Goal: Check status: Check status

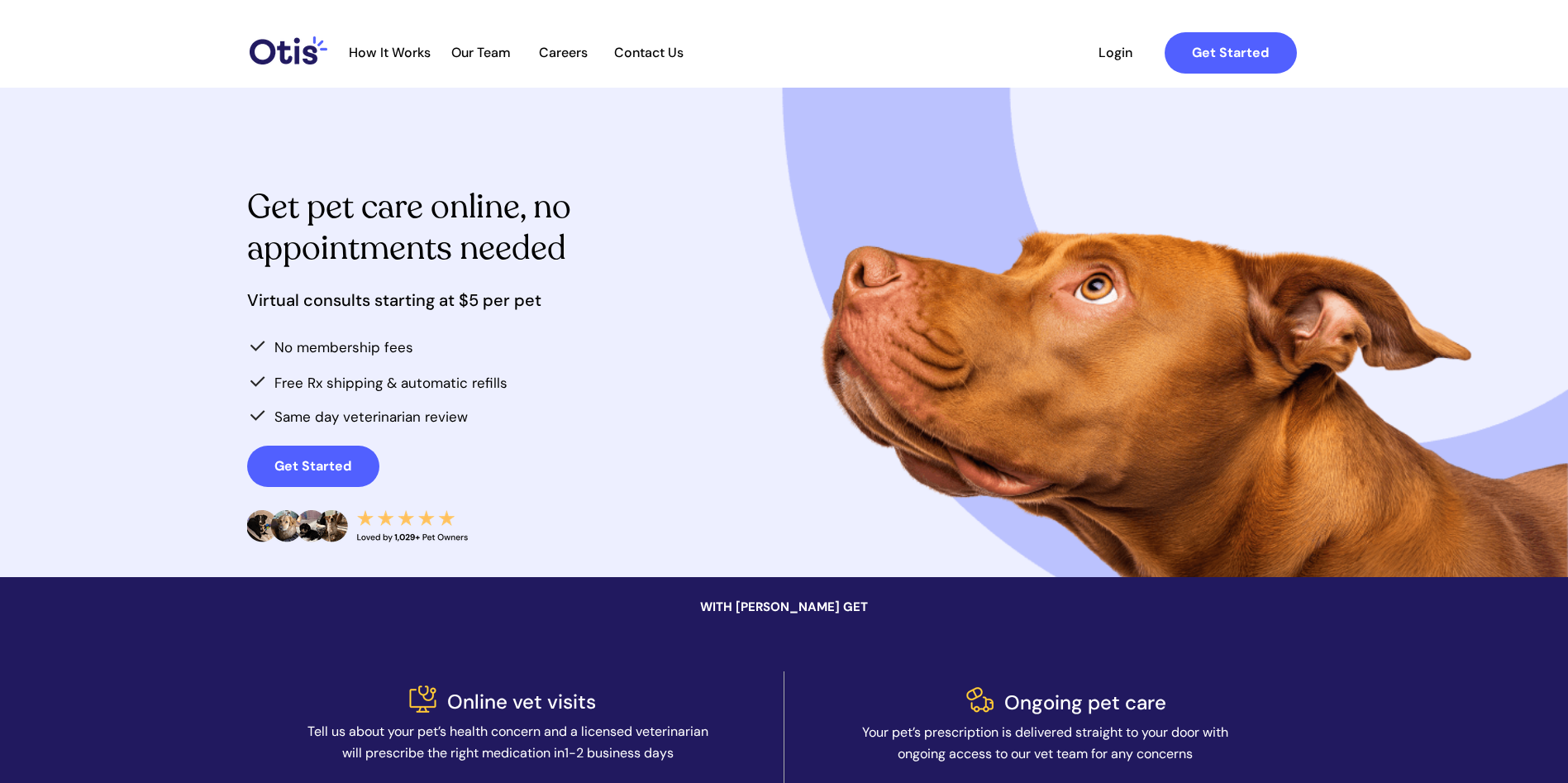
click at [1116, 53] on span "Login" at bounding box center [1116, 52] width 76 height 15
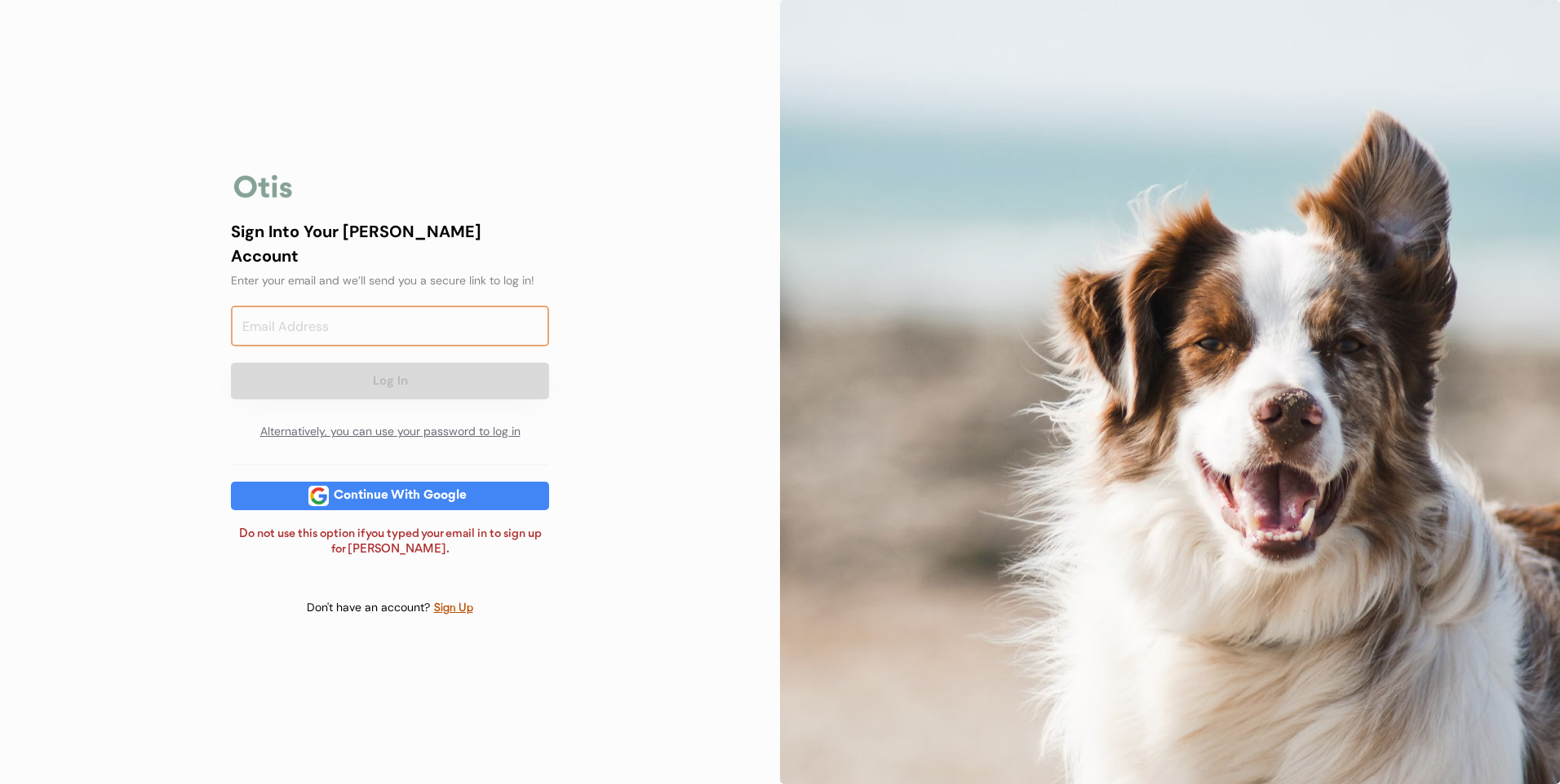
click at [408, 318] on input "email" at bounding box center [390, 326] width 318 height 40
type input "lilbean22@hotmail.com"
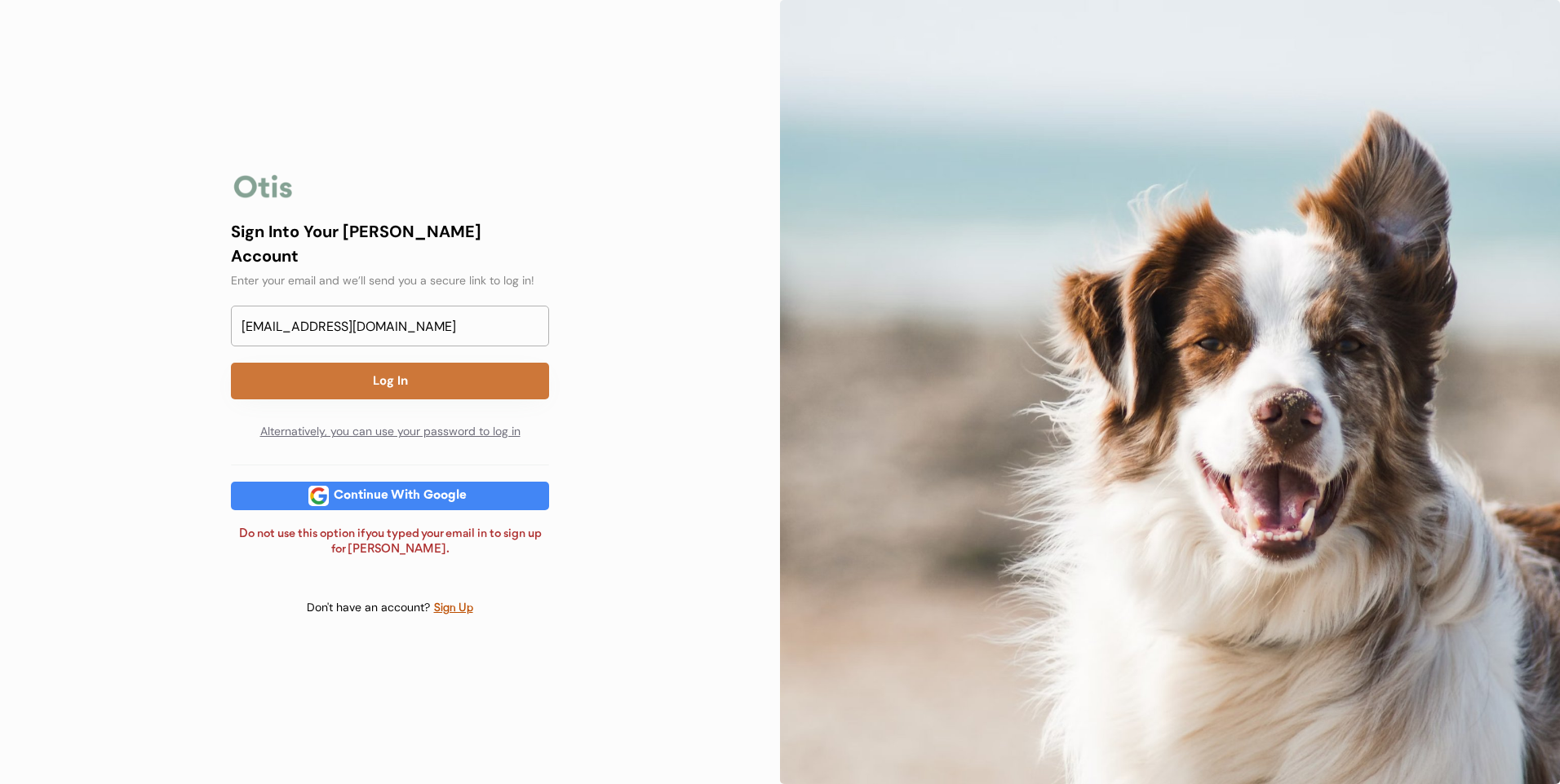
click at [444, 369] on button "Log In" at bounding box center [390, 380] width 318 height 37
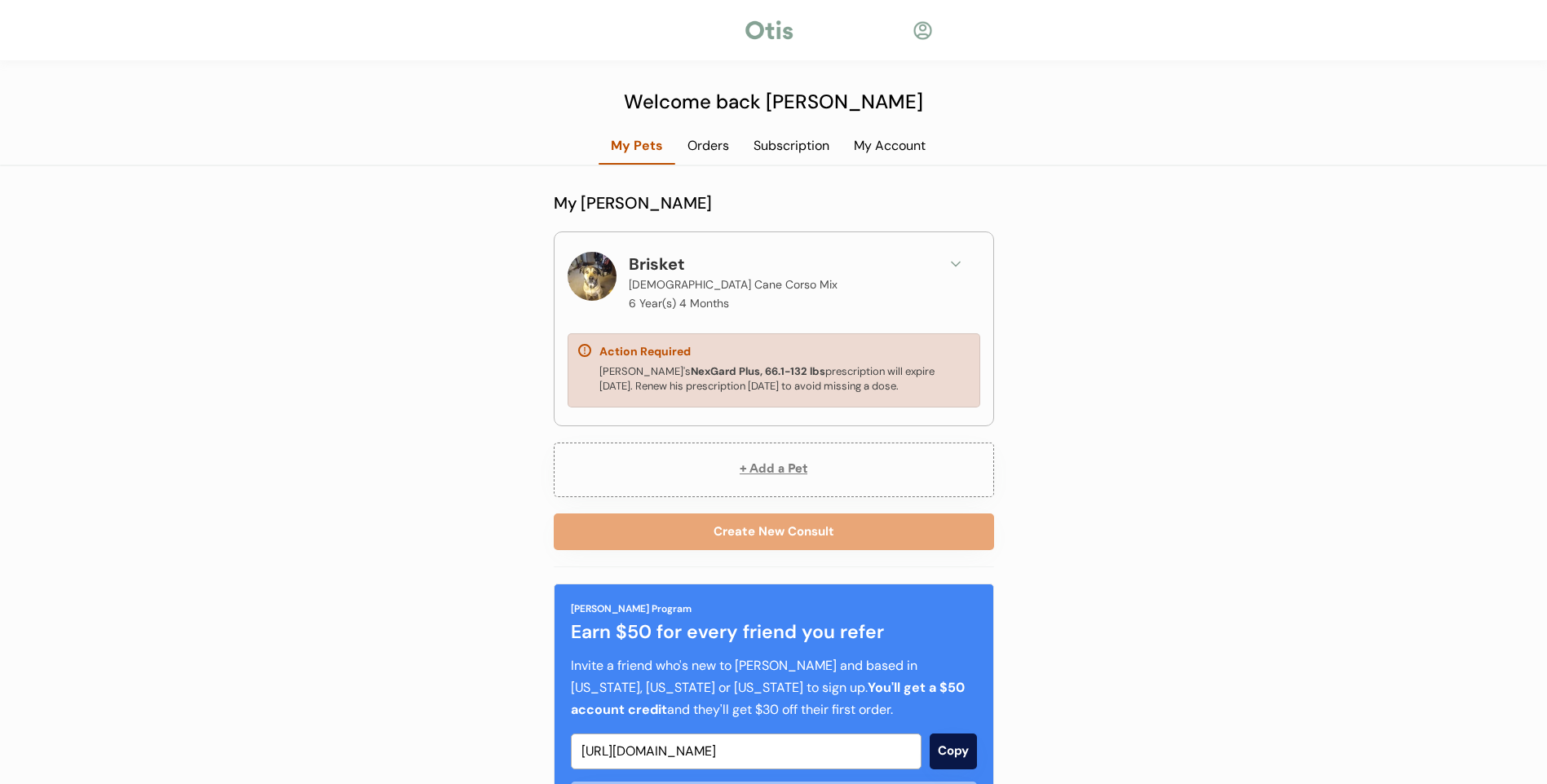
click at [796, 146] on div "Subscription" at bounding box center [791, 146] width 101 height 18
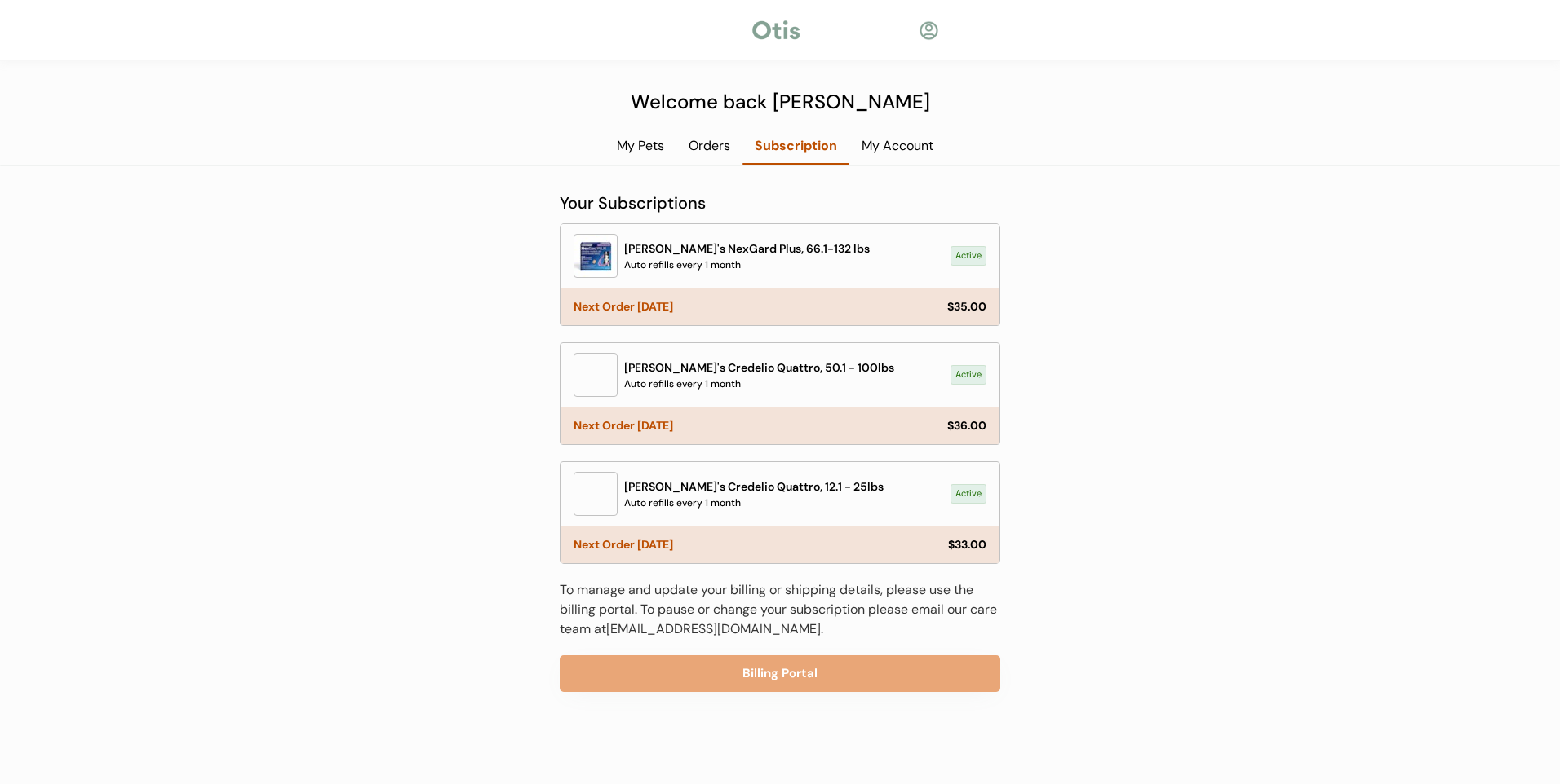
click at [907, 149] on div "My Account" at bounding box center [897, 146] width 96 height 18
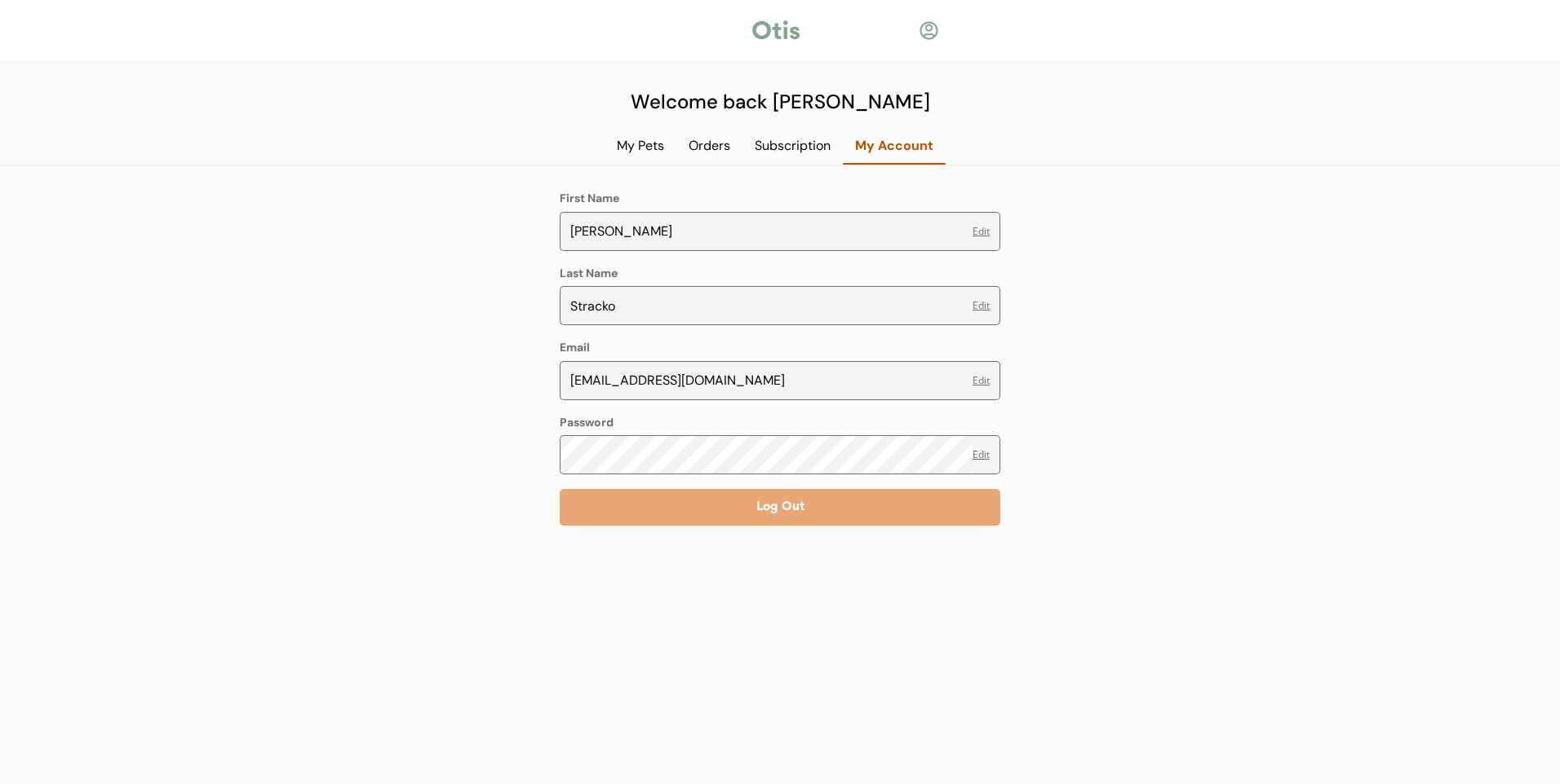
click at [934, 30] on div at bounding box center [928, 30] width 21 height 21
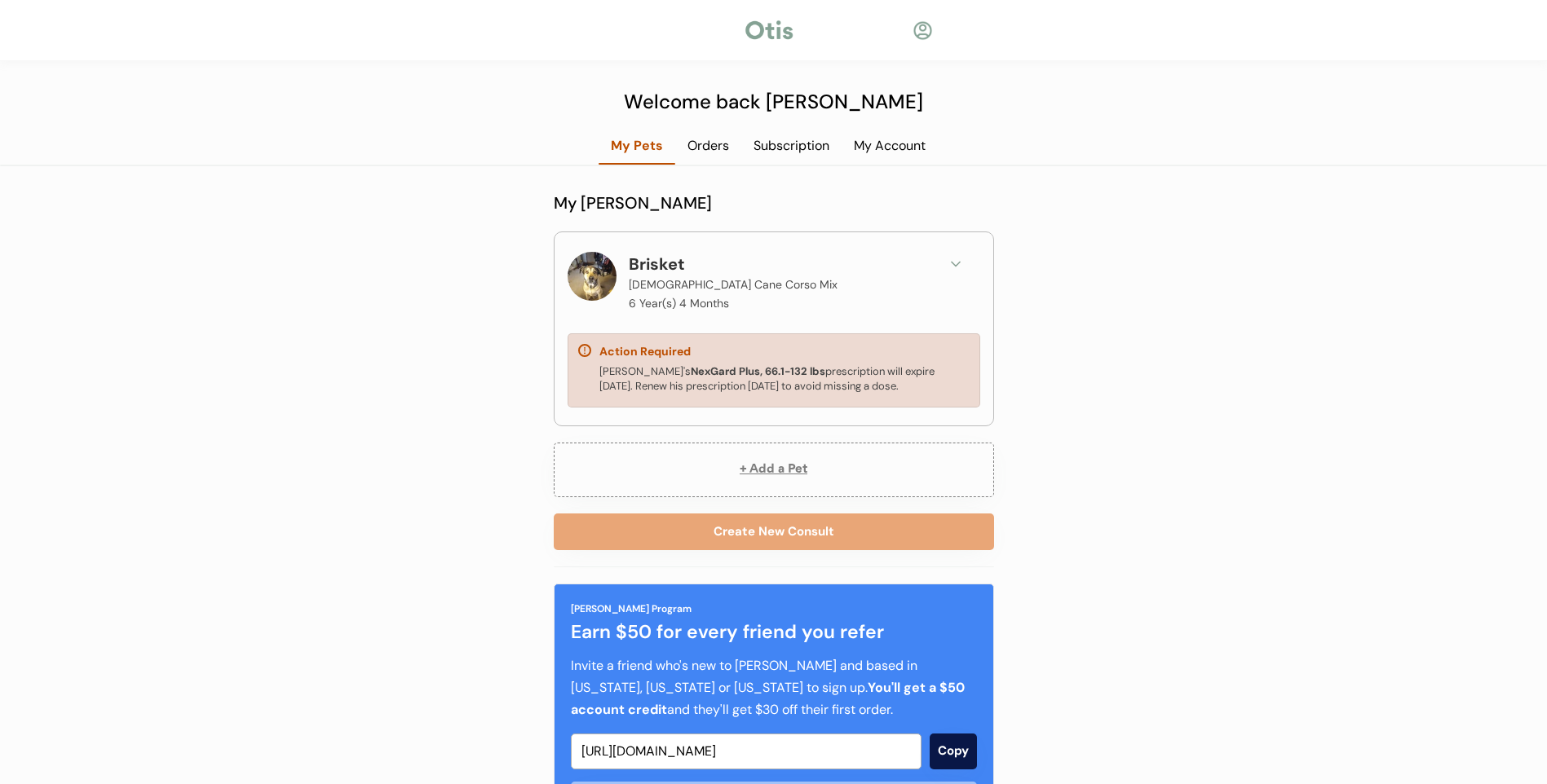
click at [695, 148] on div "Orders" at bounding box center [708, 146] width 66 height 18
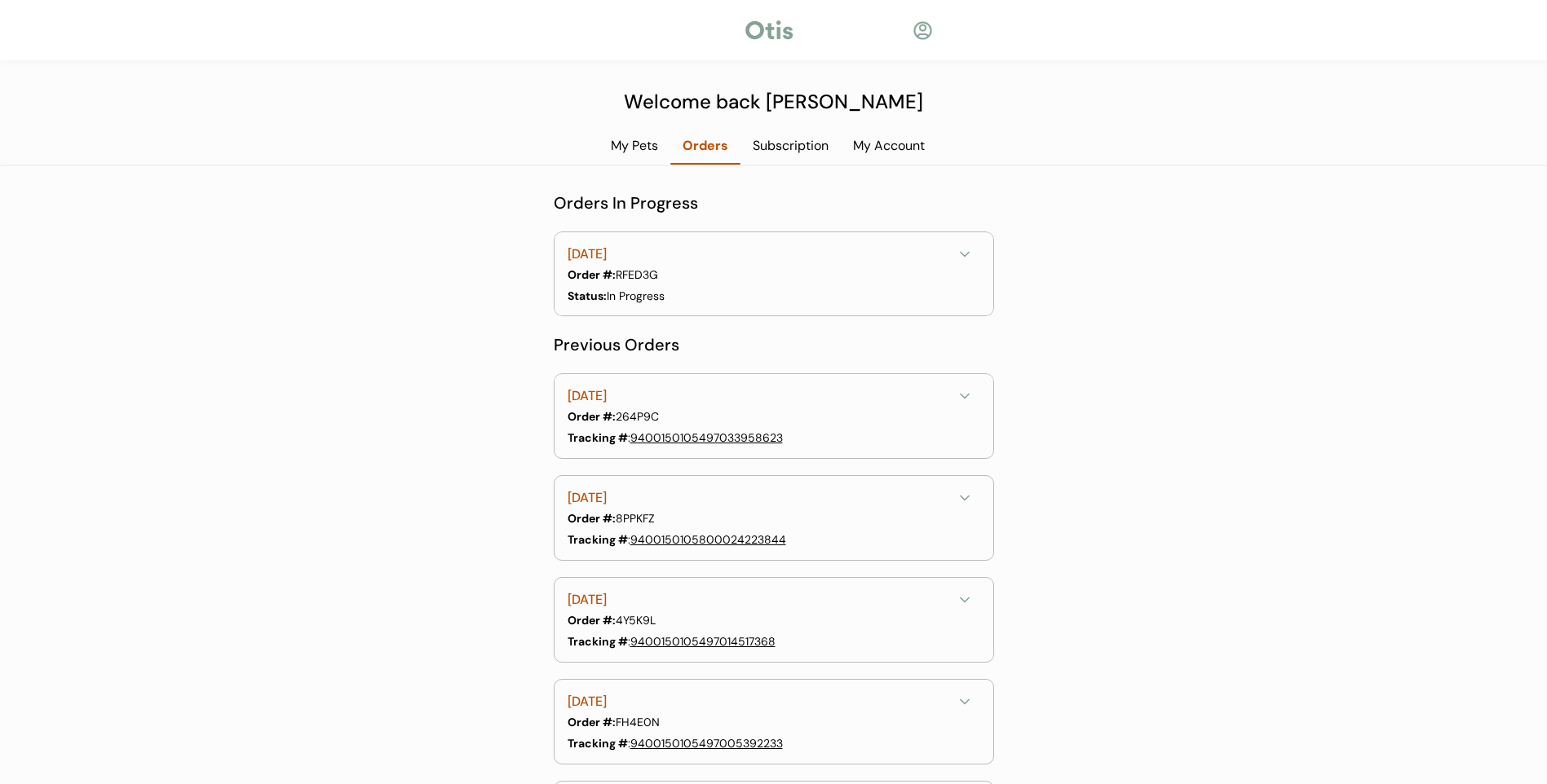
click at [709, 259] on div "October 2, 2025" at bounding box center [759, 255] width 385 height 21
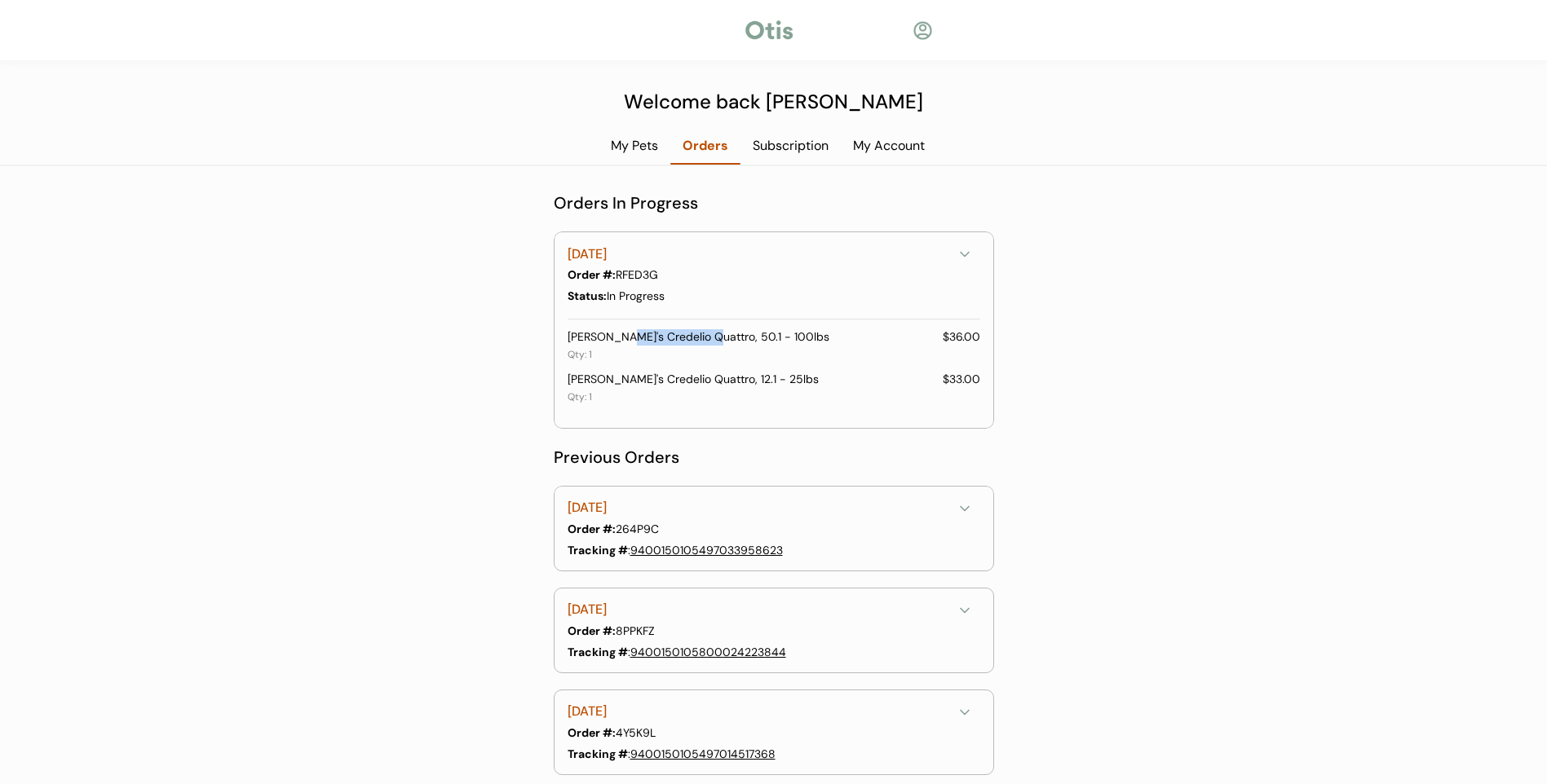
drag, startPoint x: 613, startPoint y: 338, endPoint x: 702, endPoint y: 339, distance: 89.0
click at [702, 339] on div "Brisket's Credelio Quattro, 50.1 - 100lbs" at bounding box center [755, 337] width 375 height 16
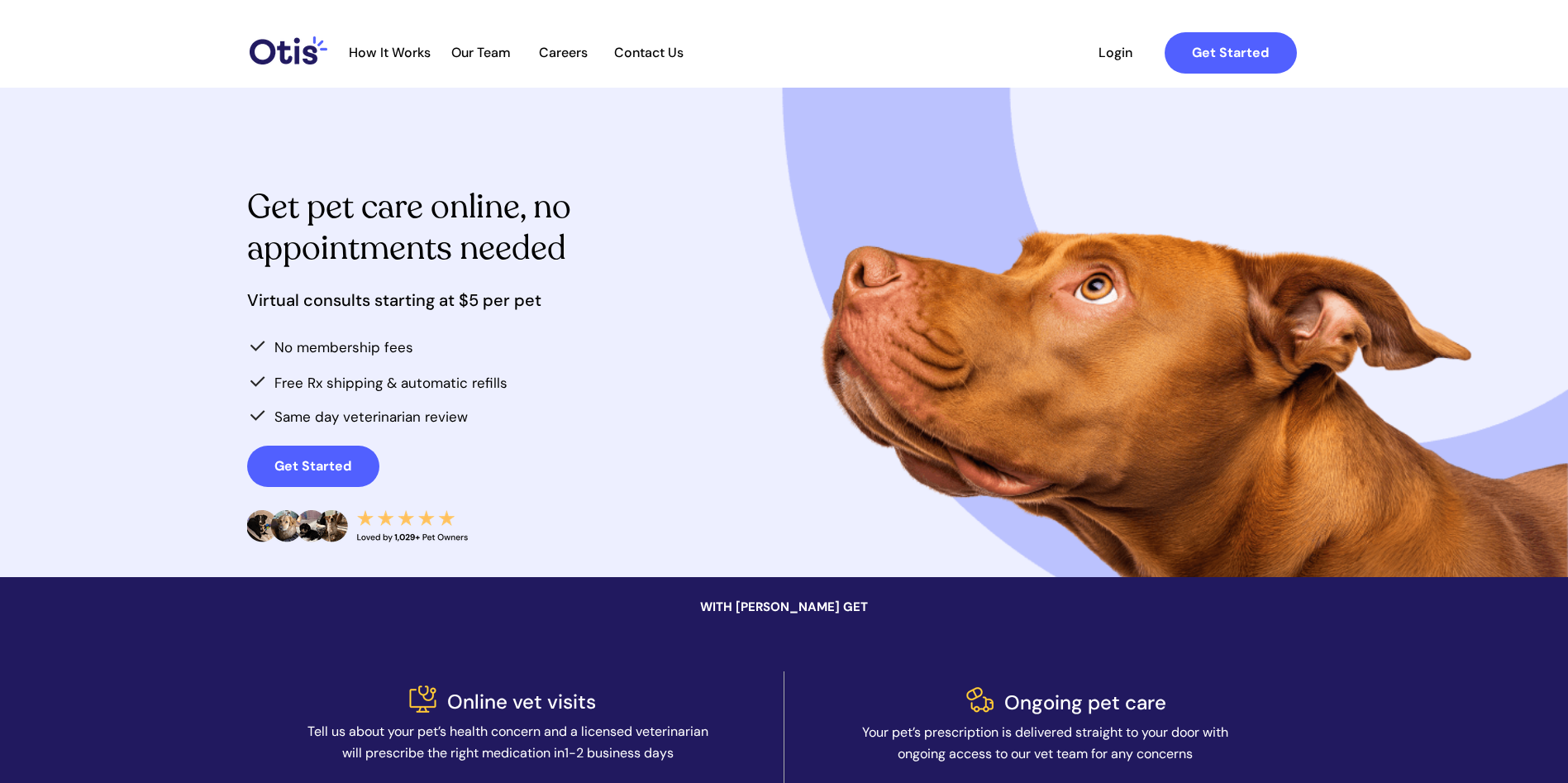
click at [647, 46] on span "Contact Us" at bounding box center [648, 52] width 86 height 15
